Goal: Information Seeking & Learning: Learn about a topic

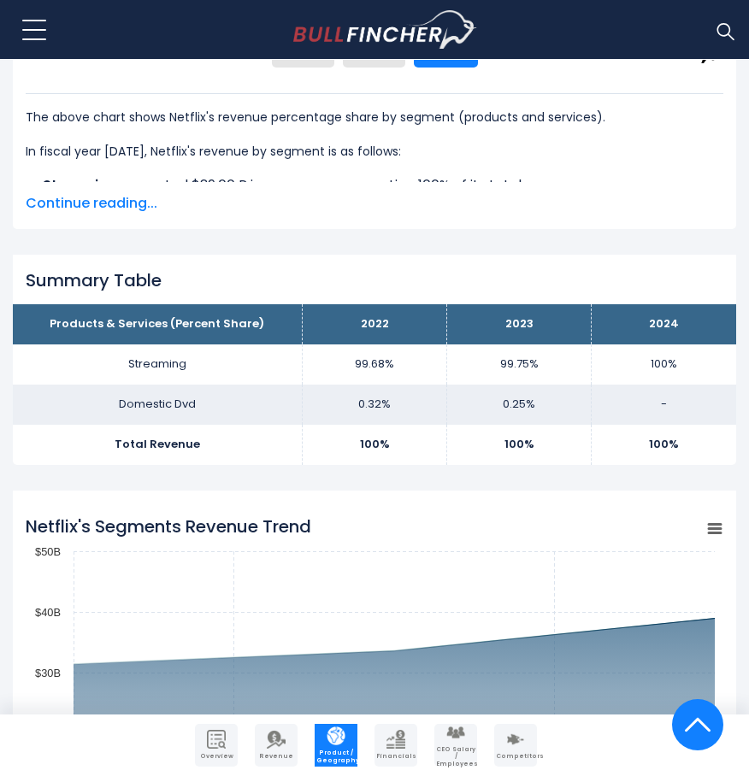
scroll to position [1354, 0]
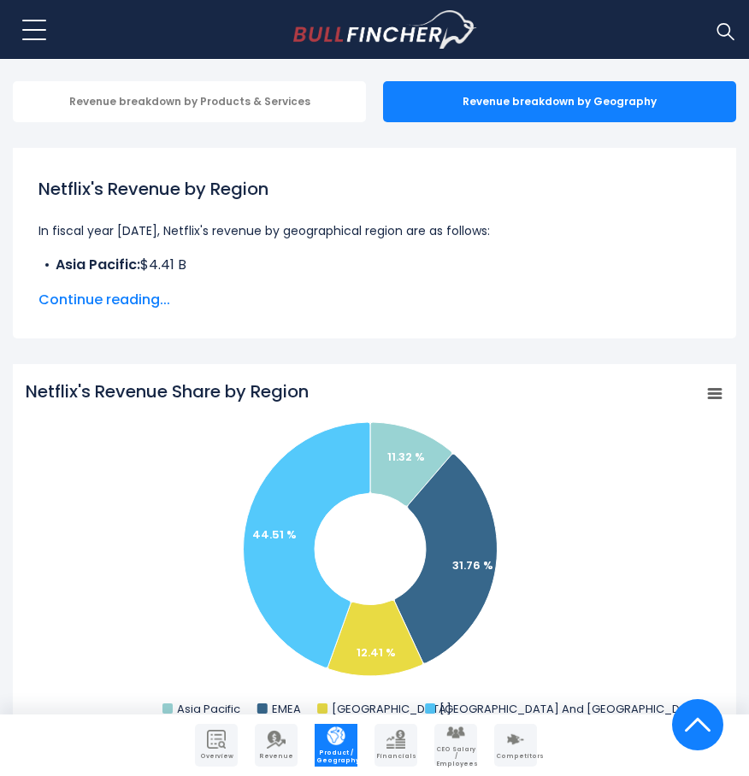
scroll to position [314, 0]
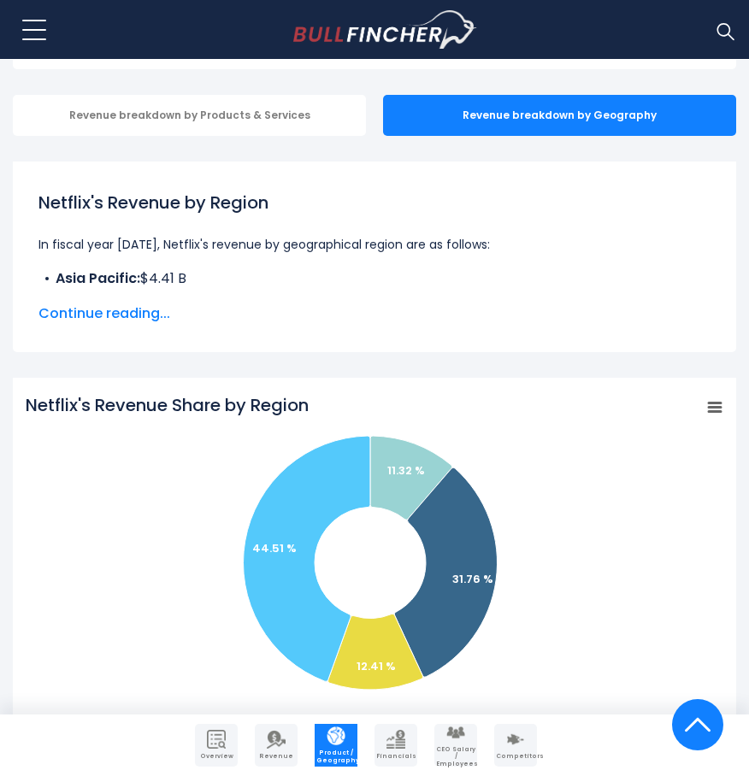
click at [141, 316] on span "Continue reading..." at bounding box center [374, 313] width 672 height 21
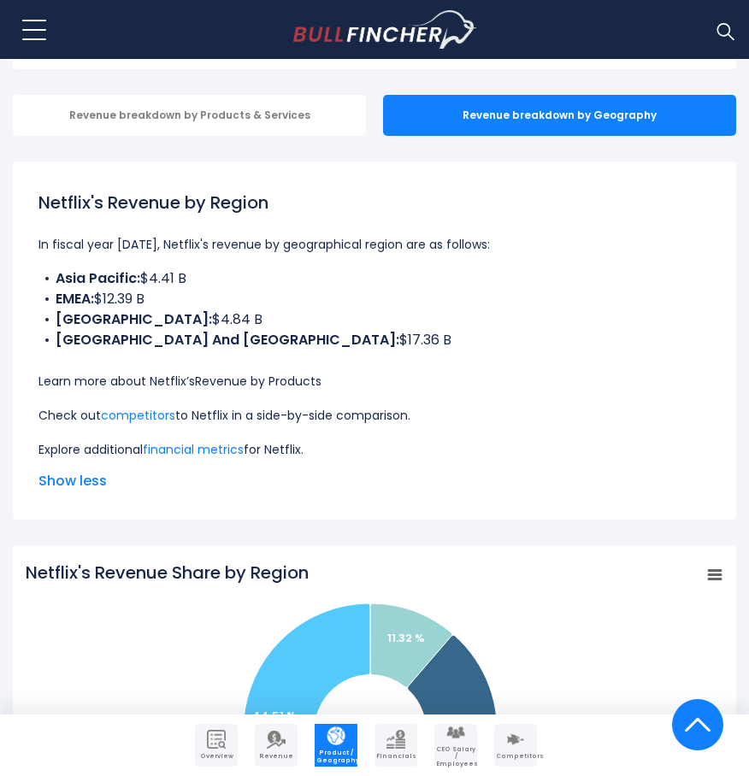
click at [242, 373] on link "Revenue by Products" at bounding box center [258, 381] width 126 height 17
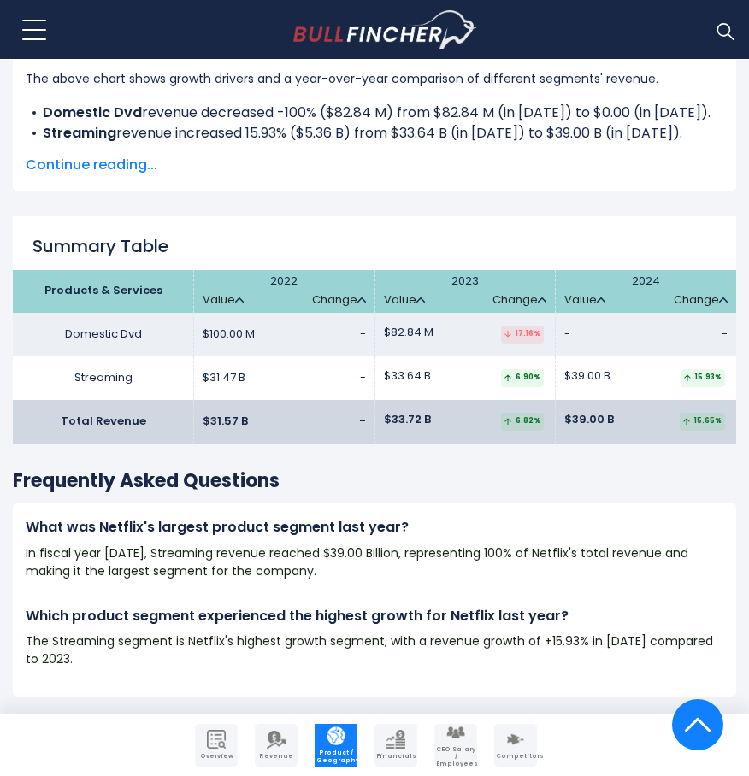
scroll to position [2546, 0]
